Goal: Task Accomplishment & Management: Use online tool/utility

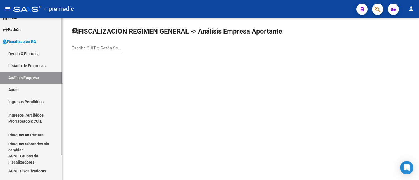
scroll to position [29, 0]
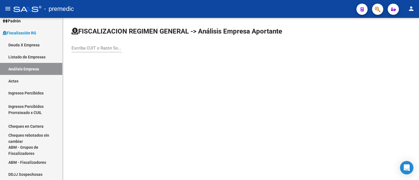
click at [359, 10] on button "button" at bounding box center [361, 9] width 11 height 11
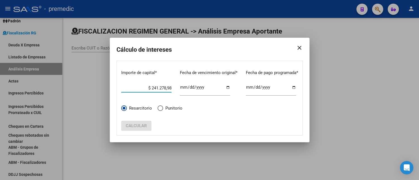
type input "$ 2.412.789,88"
type input "[DATE]"
type input "0005-02-15"
type input "[DATE]"
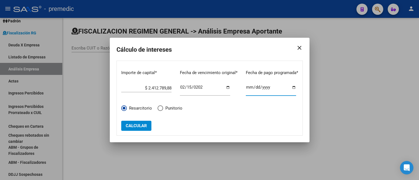
type input "[DATE]"
click at [139, 126] on span "Calcular" at bounding box center [136, 125] width 21 height 5
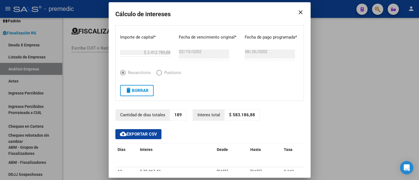
click at [179, 111] on p "189" at bounding box center [178, 114] width 16 height 11
drag, startPoint x: 177, startPoint y: 115, endPoint x: 169, endPoint y: 115, distance: 8.1
click at [170, 115] on p "189" at bounding box center [178, 114] width 16 height 11
click at [172, 115] on p "189" at bounding box center [178, 114] width 16 height 11
click at [358, 59] on div at bounding box center [209, 90] width 419 height 180
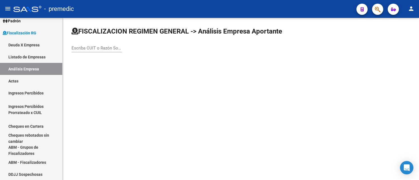
click at [363, 9] on button "button" at bounding box center [361, 9] width 11 height 11
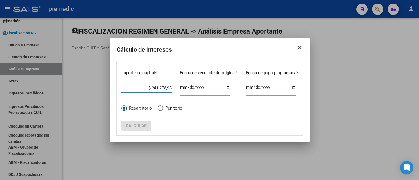
type input "$ 2.412.789,88"
type input "[DATE]"
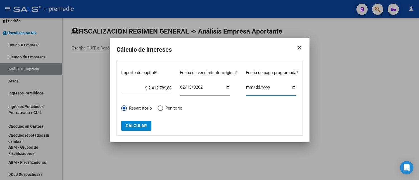
click at [294, 88] on input "[DATE]" at bounding box center [271, 89] width 50 height 9
click at [242, 89] on div "Importe de capital * $ 2.412.789,88 Ingrese el importe Fecha de vencimiento ori…" at bounding box center [209, 82] width 177 height 35
click at [248, 89] on input "[DATE]" at bounding box center [271, 89] width 50 height 9
type input "[DATE]"
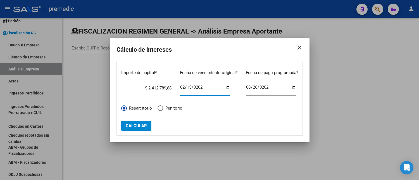
click at [197, 87] on input "[DATE]" at bounding box center [205, 89] width 50 height 9
click at [180, 89] on input "[DATE]" at bounding box center [205, 89] width 50 height 9
type input "[DATE]"
click at [128, 126] on span "Calcular" at bounding box center [136, 125] width 21 height 5
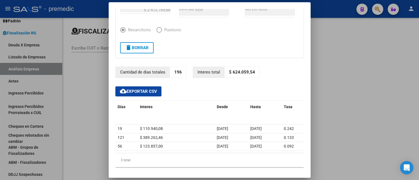
scroll to position [0, 0]
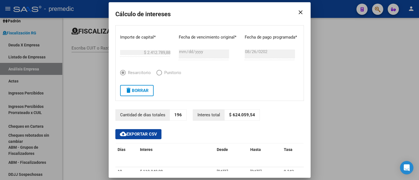
click at [299, 11] on mat-icon "close" at bounding box center [298, 12] width 11 height 16
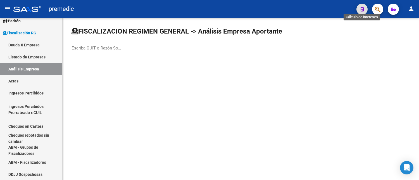
click at [362, 10] on icon "button" at bounding box center [362, 9] width 3 height 4
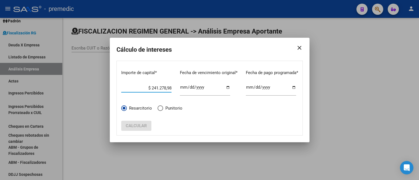
type input "$ 2.412.789,88"
type input "[DATE]"
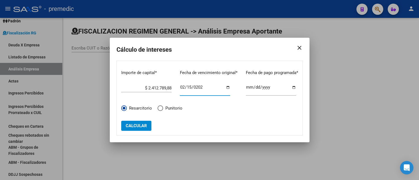
click at [248, 87] on input "[DATE]" at bounding box center [271, 89] width 50 height 9
type input "[DATE]"
click at [137, 127] on span "Calcular" at bounding box center [136, 125] width 21 height 5
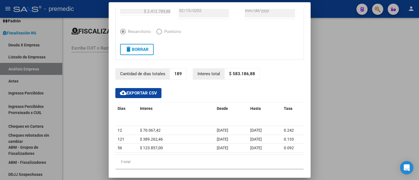
scroll to position [43, 0]
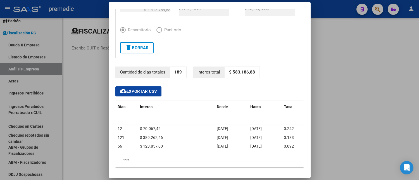
click at [296, 28] on div "Resarcitorio Punitorio" at bounding box center [209, 31] width 179 height 9
click at [395, 74] on div at bounding box center [209, 90] width 419 height 180
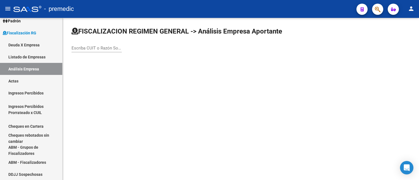
click at [315, 47] on div "Escriba CUIT o Razón Social para buscar" at bounding box center [241, 42] width 339 height 31
click at [92, 46] on input "Escriba CUIT o Razón Social para buscar" at bounding box center [97, 48] width 50 height 5
click at [361, 8] on icon "button" at bounding box center [362, 9] width 3 height 4
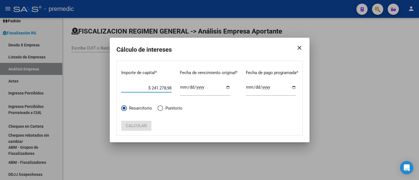
type input "$ 2.412.789,88"
type input "[DATE]"
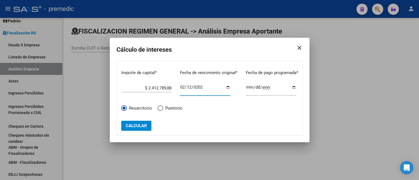
click at [249, 87] on input "[DATE]" at bounding box center [271, 89] width 50 height 9
type input "[DATE]"
click at [138, 125] on span "Calcular" at bounding box center [136, 125] width 21 height 5
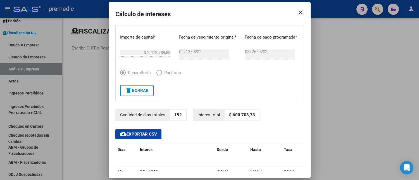
scroll to position [2, 0]
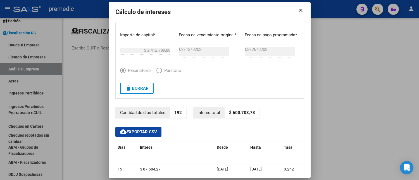
click at [204, 57] on div "[DATE] Ingresar fecha" at bounding box center [204, 50] width 50 height 16
click at [132, 86] on span "delete Borrar" at bounding box center [136, 88] width 23 height 5
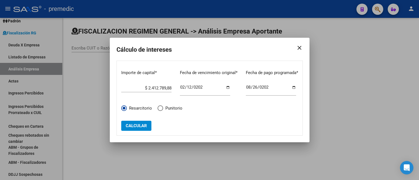
click at [183, 87] on input "[DATE]" at bounding box center [205, 89] width 50 height 9
click at [182, 84] on div "[DATE] Ingresar fecha" at bounding box center [205, 88] width 50 height 16
click at [124, 126] on button "Calcular" at bounding box center [136, 126] width 30 height 10
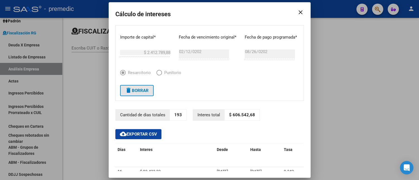
click at [144, 93] on span "delete Borrar" at bounding box center [136, 90] width 23 height 5
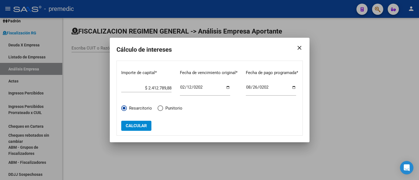
click at [182, 88] on input "[DATE]" at bounding box center [205, 89] width 50 height 9
click at [135, 125] on span "Calcular" at bounding box center [136, 125] width 21 height 5
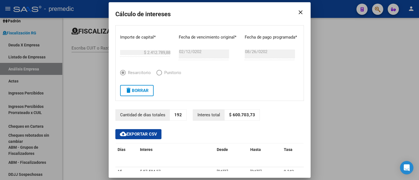
click at [133, 92] on span "delete Borrar" at bounding box center [136, 90] width 23 height 5
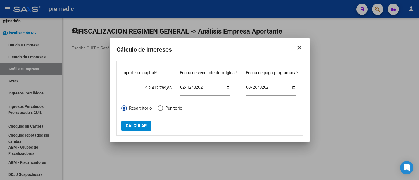
click at [180, 88] on input "[DATE]" at bounding box center [205, 89] width 50 height 9
type input "[DATE]"
drag, startPoint x: 135, startPoint y: 133, endPoint x: 133, endPoint y: 130, distance: 4.0
click at [135, 132] on form "Importe de capital * $ 2.412.789,88 Ingrese el importe Fecha de vencimiento ori…" at bounding box center [209, 98] width 186 height 75
click at [131, 125] on span "Calcular" at bounding box center [136, 125] width 21 height 5
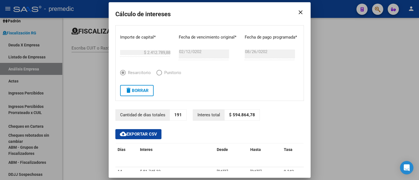
click at [295, 13] on mat-icon "close" at bounding box center [298, 12] width 11 height 16
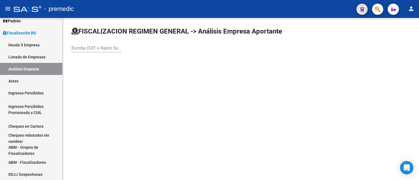
click at [358, 9] on mat-toolbar "menu - premedic person" at bounding box center [209, 9] width 419 height 18
click at [361, 9] on icon "button" at bounding box center [362, 9] width 3 height 4
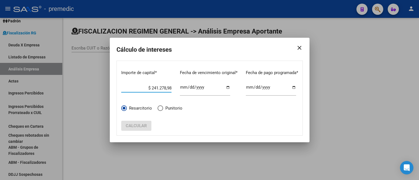
type input "$ 2.412.789,88"
type input "[DATE]"
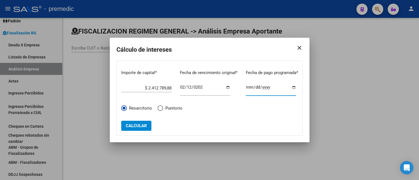
type input "[DATE]"
click at [143, 121] on button "Calcular" at bounding box center [136, 126] width 30 height 10
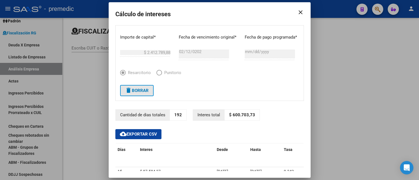
click at [140, 90] on span "delete Borrar" at bounding box center [136, 90] width 23 height 5
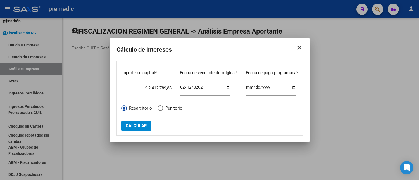
click at [249, 90] on input "[DATE]" at bounding box center [271, 89] width 50 height 9
click at [249, 89] on input "[DATE]" at bounding box center [271, 89] width 50 height 9
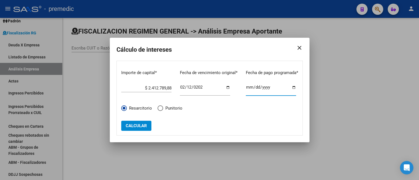
type input "[DATE]"
click button "Calcular" at bounding box center [136, 126] width 30 height 10
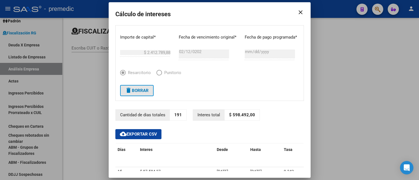
click at [125, 89] on mat-icon "delete" at bounding box center [128, 90] width 7 height 7
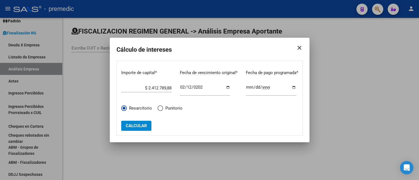
click at [182, 89] on input "[DATE]" at bounding box center [205, 89] width 50 height 9
click button "Calcular" at bounding box center [136, 126] width 30 height 10
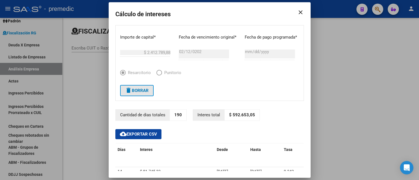
click at [140, 90] on span "delete Borrar" at bounding box center [136, 90] width 23 height 5
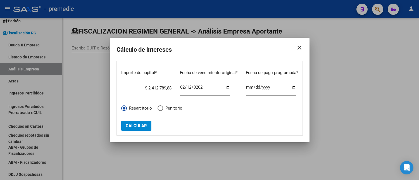
click at [185, 85] on div "[DATE] Ingresar fecha" at bounding box center [205, 88] width 50 height 16
type input "[DATE]"
click at [147, 85] on div "$ 2.412.789,88 Ingrese el importe" at bounding box center [146, 86] width 50 height 12
drag, startPoint x: 147, startPoint y: 87, endPoint x: 170, endPoint y: 87, distance: 23.2
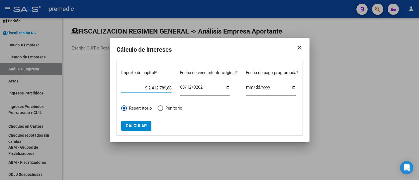
click at [170, 87] on input "$ 2.412.789,88" at bounding box center [146, 87] width 50 height 5
type input "$ 2.160.971,07"
click at [128, 125] on span "Calcular" at bounding box center [136, 125] width 21 height 5
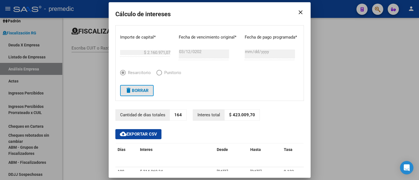
click at [136, 92] on span "delete Borrar" at bounding box center [136, 90] width 23 height 5
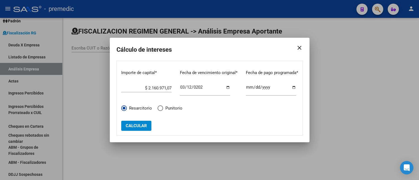
click at [249, 87] on input "[DATE]" at bounding box center [271, 89] width 50 height 9
type input "[DATE]"
click button "Calcular" at bounding box center [136, 126] width 30 height 10
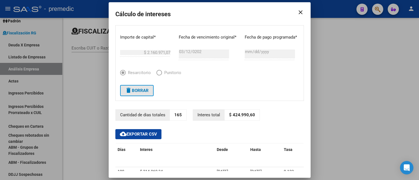
click at [133, 87] on button "delete Borrar" at bounding box center [137, 90] width 34 height 11
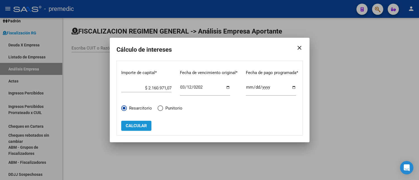
click at [124, 127] on button "Calcular" at bounding box center [136, 126] width 30 height 10
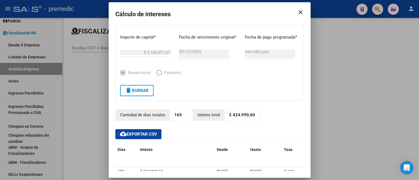
click at [299, 13] on mat-icon "close" at bounding box center [298, 12] width 11 height 16
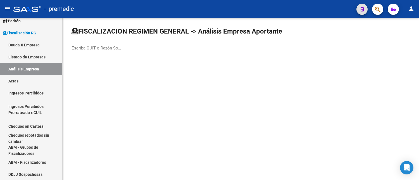
click at [357, 8] on button "button" at bounding box center [361, 9] width 11 height 11
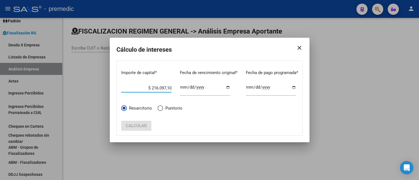
type input "$ 2.160.971,07"
click at [183, 90] on input "Ingresar fecha" at bounding box center [205, 89] width 50 height 9
click at [188, 87] on input "Ingresar fecha" at bounding box center [205, 89] width 50 height 9
type input "[DATE]"
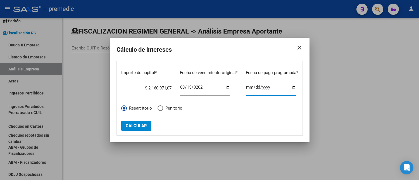
type input "[DATE]"
type input "0225-08-26"
type input "[DATE]"
click at [129, 125] on span "Calcular" at bounding box center [136, 125] width 21 height 5
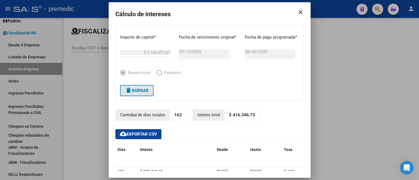
click at [138, 90] on span "delete Borrar" at bounding box center [136, 90] width 23 height 5
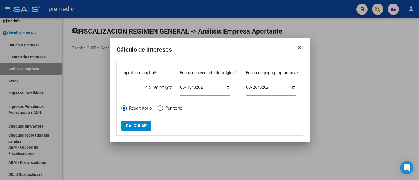
click at [181, 89] on input "[DATE]" at bounding box center [205, 89] width 50 height 9
click at [135, 128] on button "Calcular" at bounding box center [136, 126] width 30 height 10
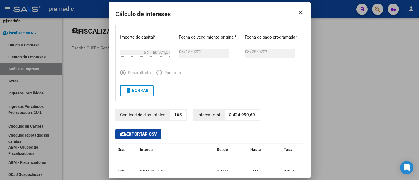
click at [141, 96] on form "Importe de capital * $ 2.160.971,07 Ingrese el importe Fecha de vencimiento ori…" at bounding box center [209, 63] width 189 height 76
click at [131, 94] on button "delete Borrar" at bounding box center [137, 90] width 34 height 11
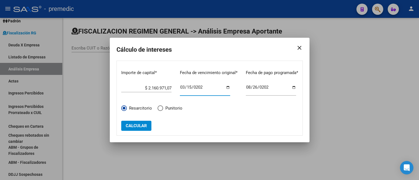
click at [182, 89] on input "[DATE]" at bounding box center [205, 89] width 50 height 9
type input "[DATE]"
click button "Calcular" at bounding box center [136, 126] width 30 height 10
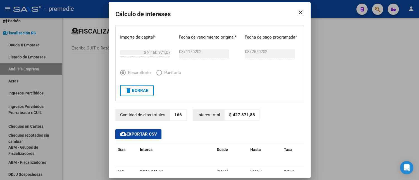
click at [136, 92] on span "delete Borrar" at bounding box center [136, 90] width 23 height 5
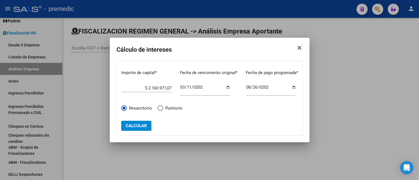
click at [150, 88] on input "$ 2.160.971,07" at bounding box center [146, 87] width 50 height 5
click at [155, 89] on input "$ 2.160.971,07" at bounding box center [146, 87] width 50 height 5
type input "$ 2.088.939,11"
type input "[DATE]"
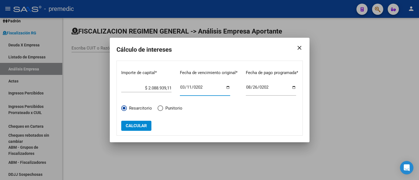
click button "Calcular" at bounding box center [136, 126] width 30 height 10
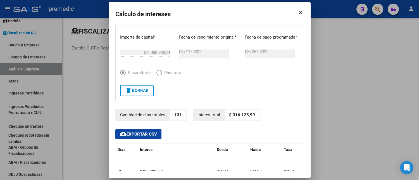
click at [127, 87] on mat-icon "delete" at bounding box center [128, 90] width 7 height 7
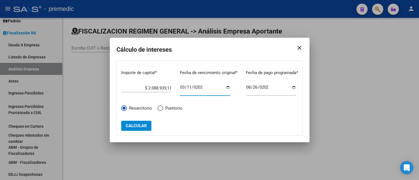
click at [180, 88] on input "[DATE]" at bounding box center [205, 89] width 50 height 9
type input "[DATE]"
click button "Calcular" at bounding box center [136, 126] width 30 height 10
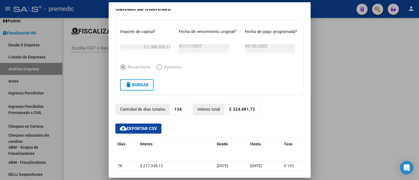
scroll to position [3, 0]
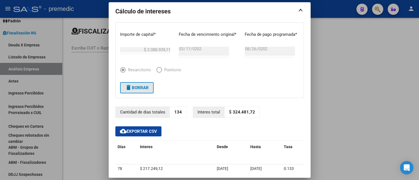
click at [136, 85] on span "delete Borrar" at bounding box center [136, 87] width 23 height 5
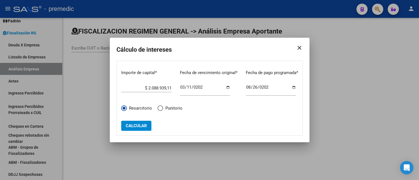
click at [140, 84] on div "$ 2.088.939,11 Ingrese el importe" at bounding box center [146, 86] width 50 height 12
click at [143, 86] on input "$ 2.088.939,11" at bounding box center [146, 87] width 50 height 5
type input "$ 32.088.939,11"
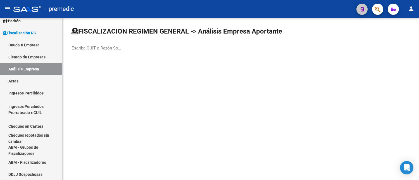
click at [363, 7] on button "button" at bounding box center [361, 9] width 11 height 11
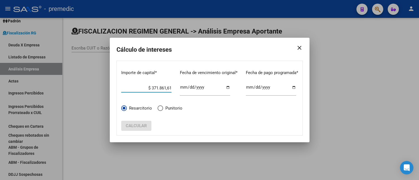
type input "$ 3.718.616,19"
type input "[DATE]"
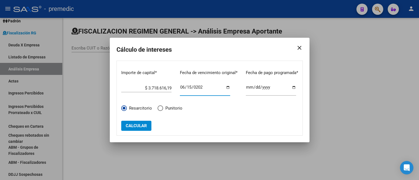
click at [191, 85] on input "[DATE]" at bounding box center [205, 89] width 50 height 9
click at [188, 87] on input "[DATE]" at bounding box center [205, 89] width 50 height 9
type input "[DATE]"
click at [253, 87] on input "[DATE]" at bounding box center [271, 89] width 50 height 9
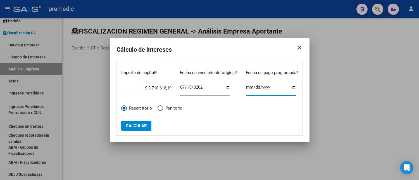
click at [246, 91] on input "[DATE]" at bounding box center [271, 89] width 50 height 9
click at [246, 89] on input "[DATE]" at bounding box center [271, 89] width 50 height 9
click at [245, 87] on div "Importe de capital * $ 3.718.616,19 Ingrese el importe Fecha de vencimiento ori…" at bounding box center [209, 82] width 177 height 35
click at [247, 87] on input "[DATE]" at bounding box center [271, 89] width 50 height 9
type input "[DATE]"
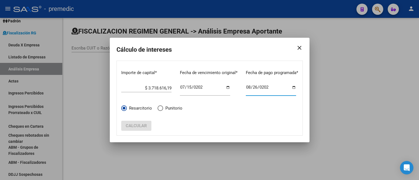
type input "[DATE]"
click at [136, 125] on span "Calcular" at bounding box center [136, 125] width 21 height 5
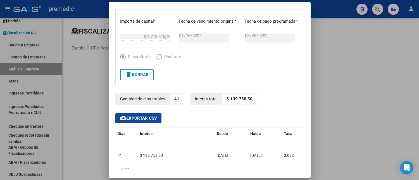
scroll to position [25, 0]
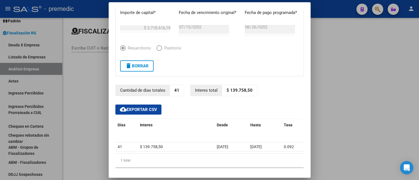
drag, startPoint x: 259, startPoint y: 49, endPoint x: 263, endPoint y: 41, distance: 9.1
click at [259, 49] on div "Resarcitorio Punitorio" at bounding box center [209, 49] width 179 height 9
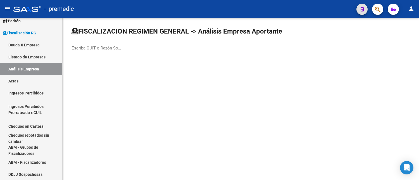
click at [91, 43] on div "Escriba CUIT o Razón Social para buscar" at bounding box center [97, 46] width 50 height 12
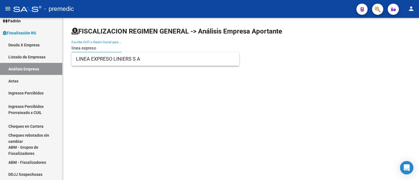
type input "linea expreso l"
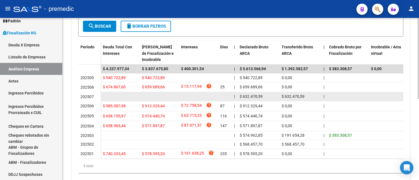
scroll to position [155, 0]
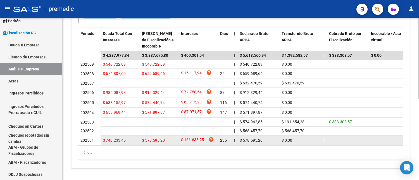
drag, startPoint x: 114, startPoint y: 142, endPoint x: 260, endPoint y: 141, distance: 146.1
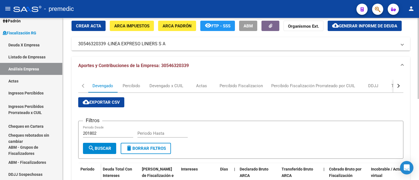
scroll to position [0, 0]
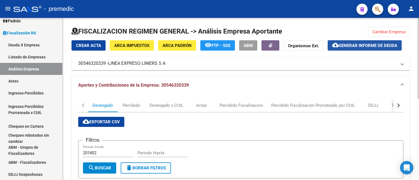
click at [365, 47] on span "Generar informe de deuda" at bounding box center [368, 45] width 58 height 5
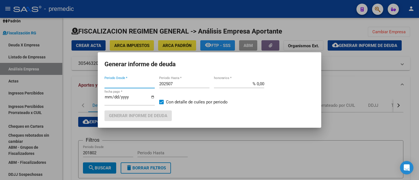
type input "202504"
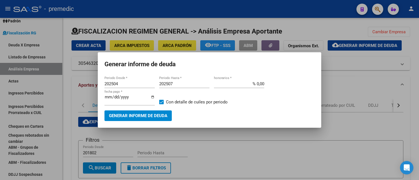
click at [359, 71] on div at bounding box center [209, 90] width 419 height 180
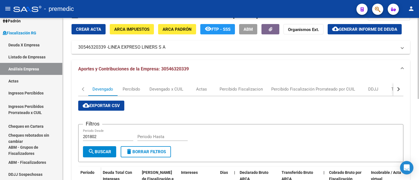
scroll to position [31, 0]
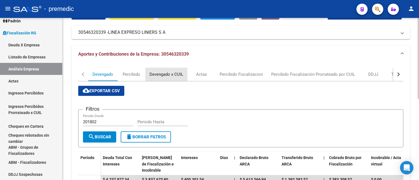
click at [169, 76] on div "Devengado x CUIL" at bounding box center [166, 74] width 34 height 6
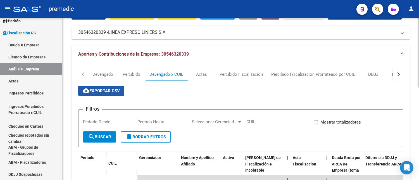
click at [124, 87] on button "cloud_download Exportar CSV" at bounding box center [101, 91] width 46 height 10
